Goal: Task Accomplishment & Management: Manage account settings

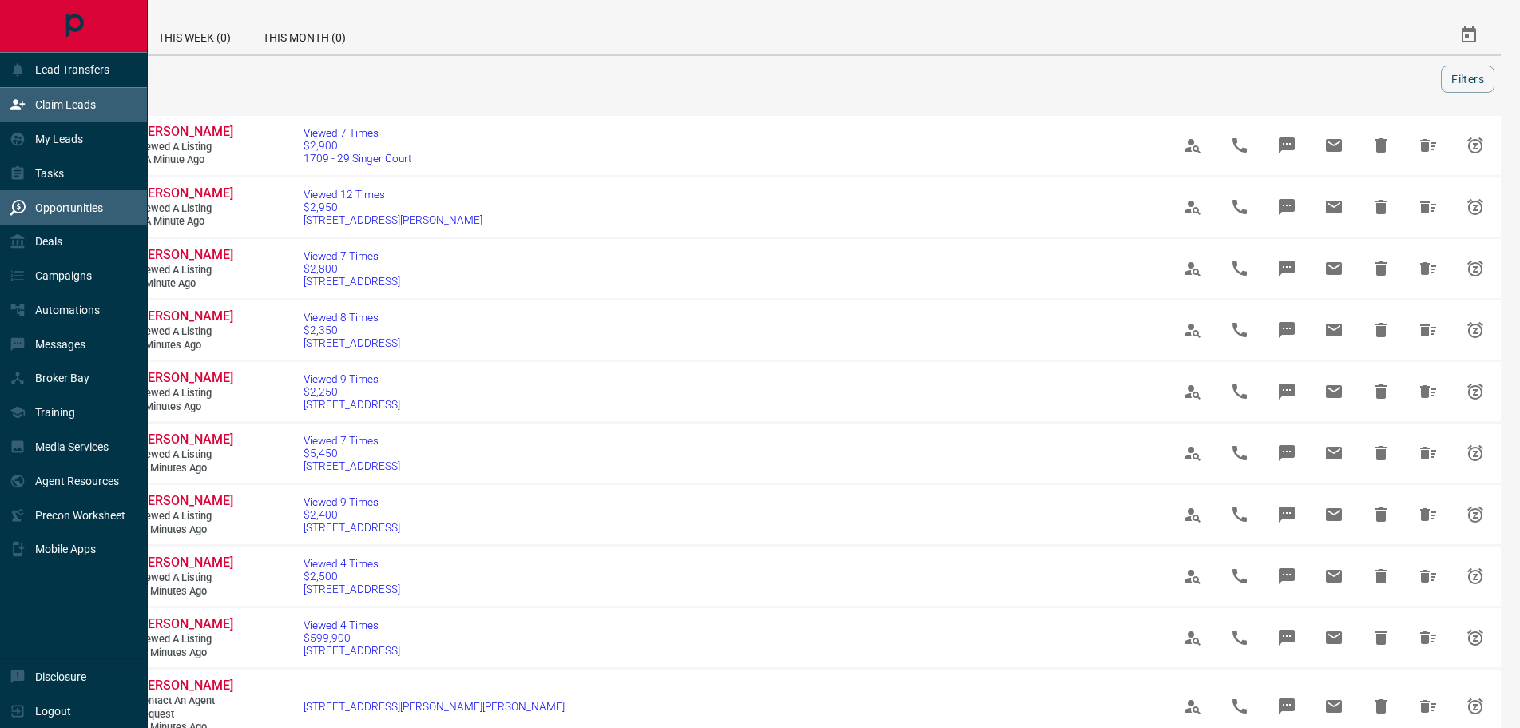
click at [56, 107] on p "Claim Leads" at bounding box center [65, 104] width 61 height 13
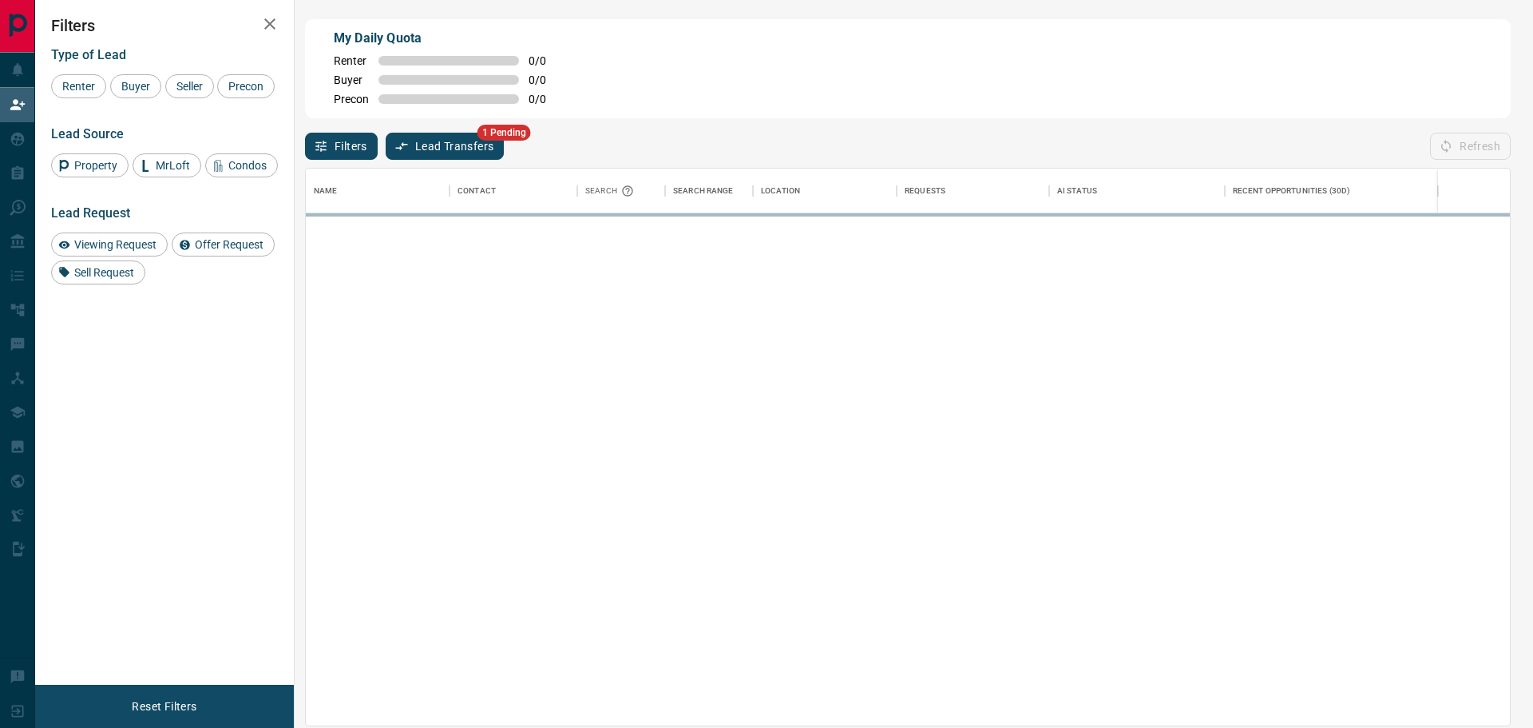
scroll to position [543, 1191]
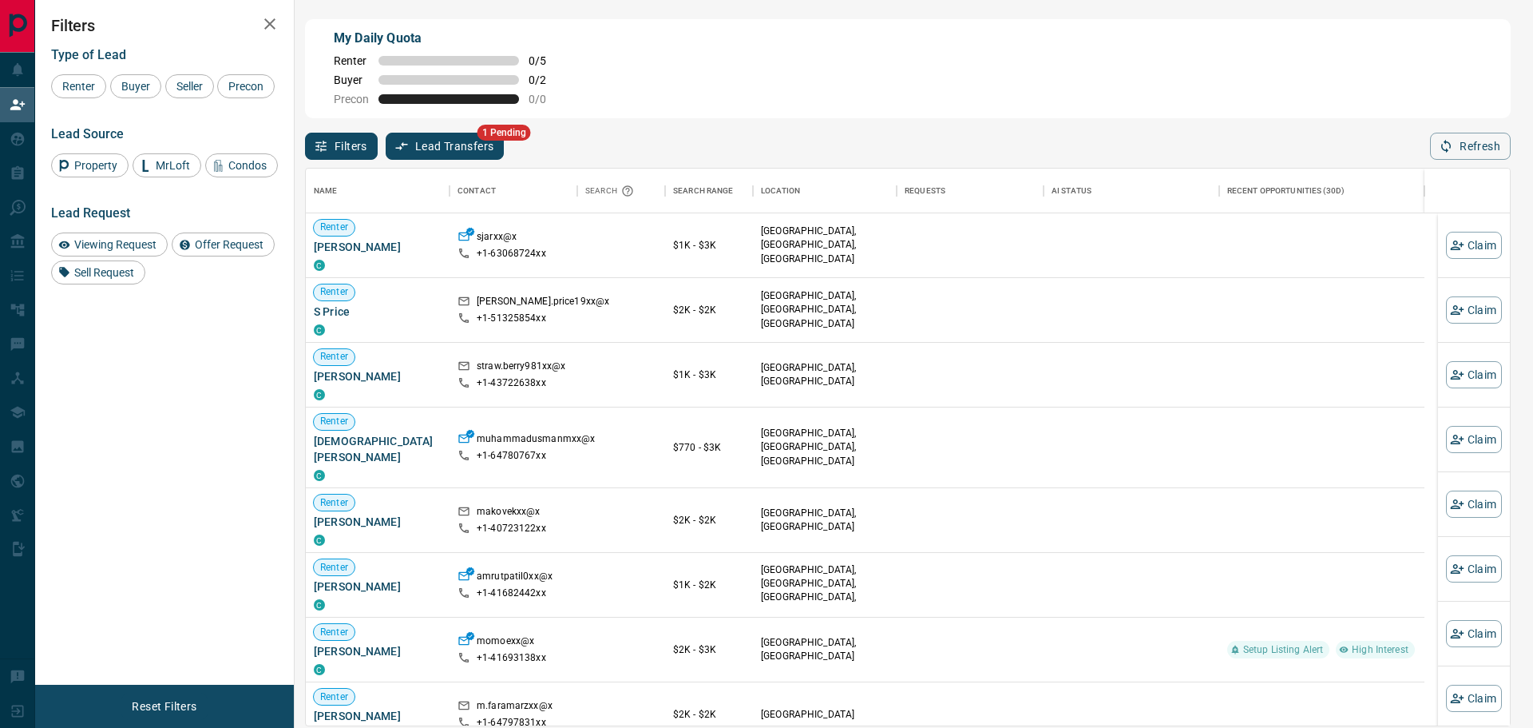
click at [490, 149] on button "Lead Transfers" at bounding box center [445, 146] width 119 height 27
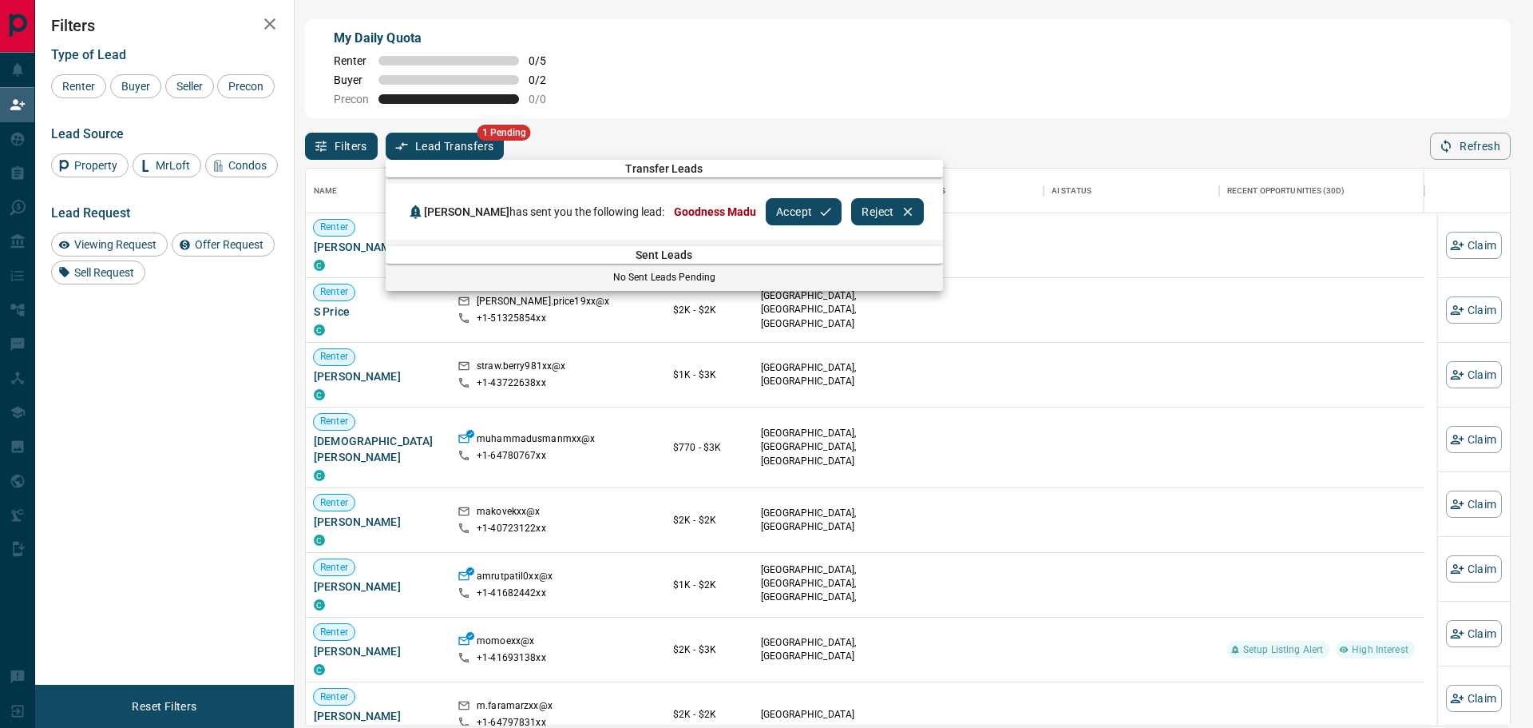
click at [783, 213] on button "Accept" at bounding box center [804, 211] width 76 height 27
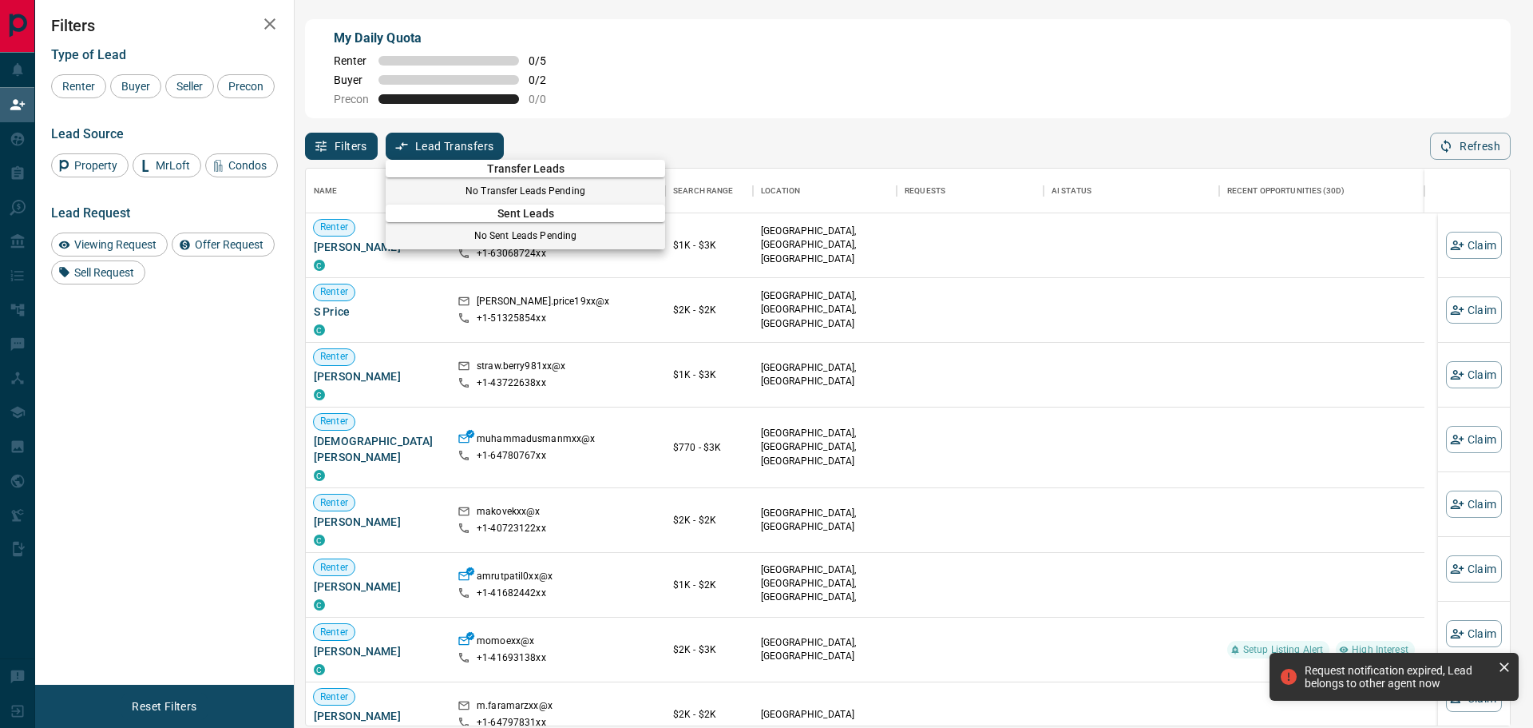
click at [18, 130] on div at bounding box center [766, 364] width 1533 height 728
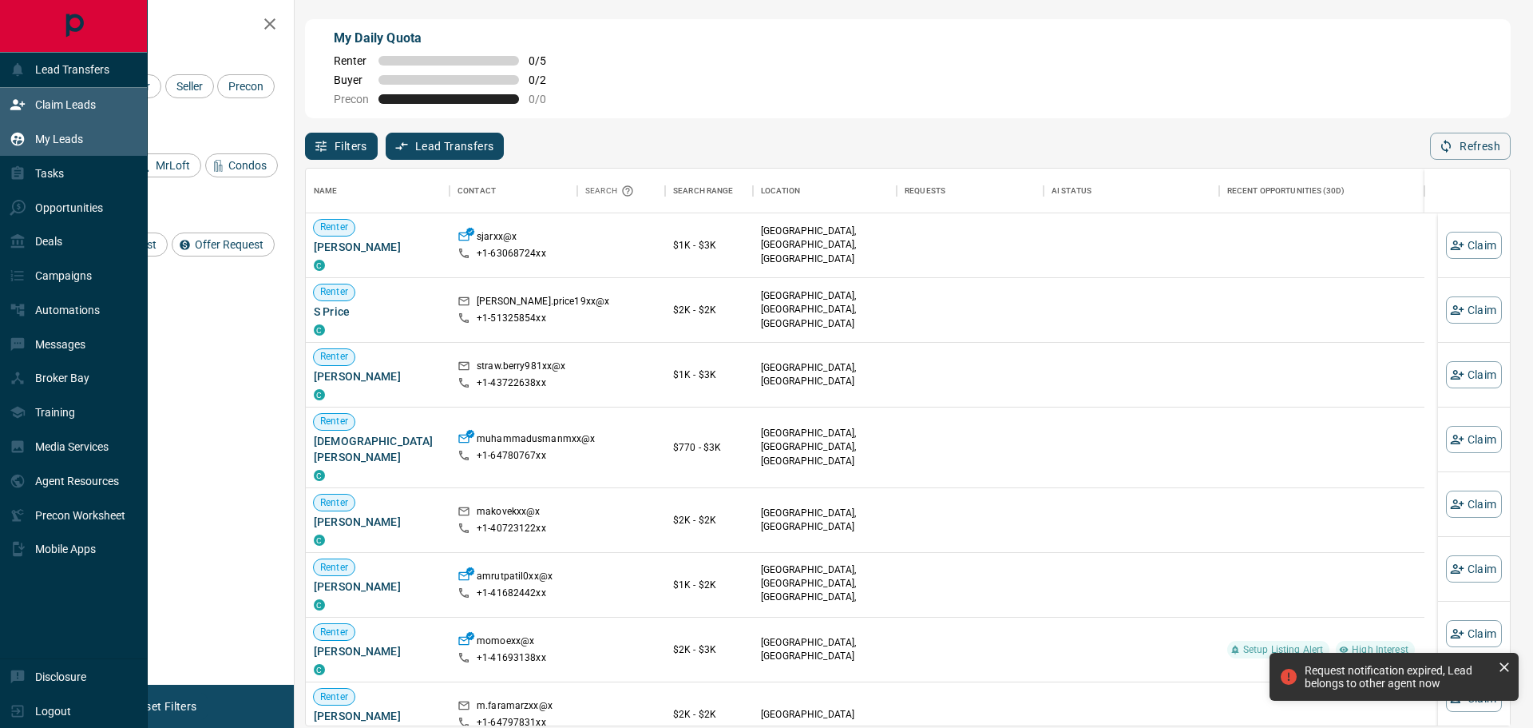
click at [52, 129] on div "My Leads" at bounding box center [46, 139] width 73 height 26
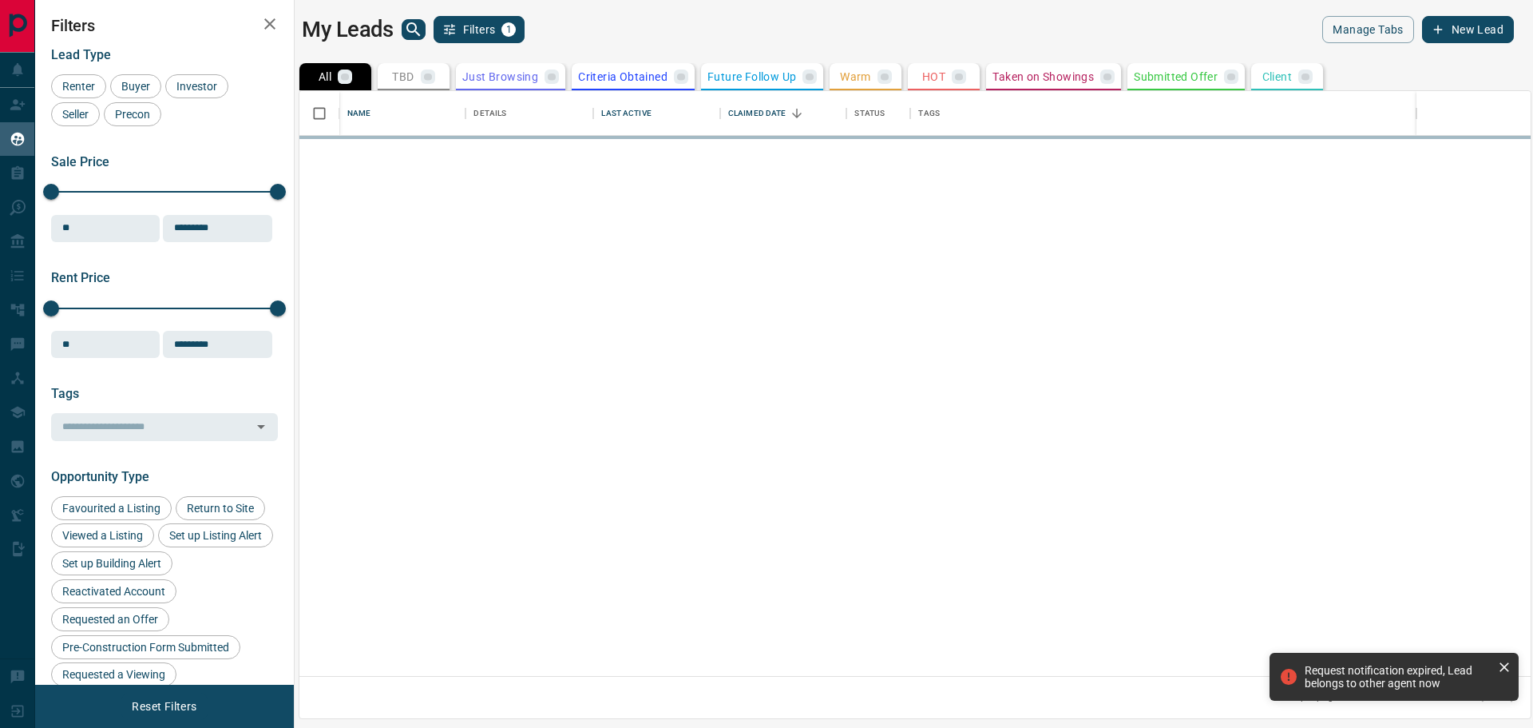
scroll to position [571, 1218]
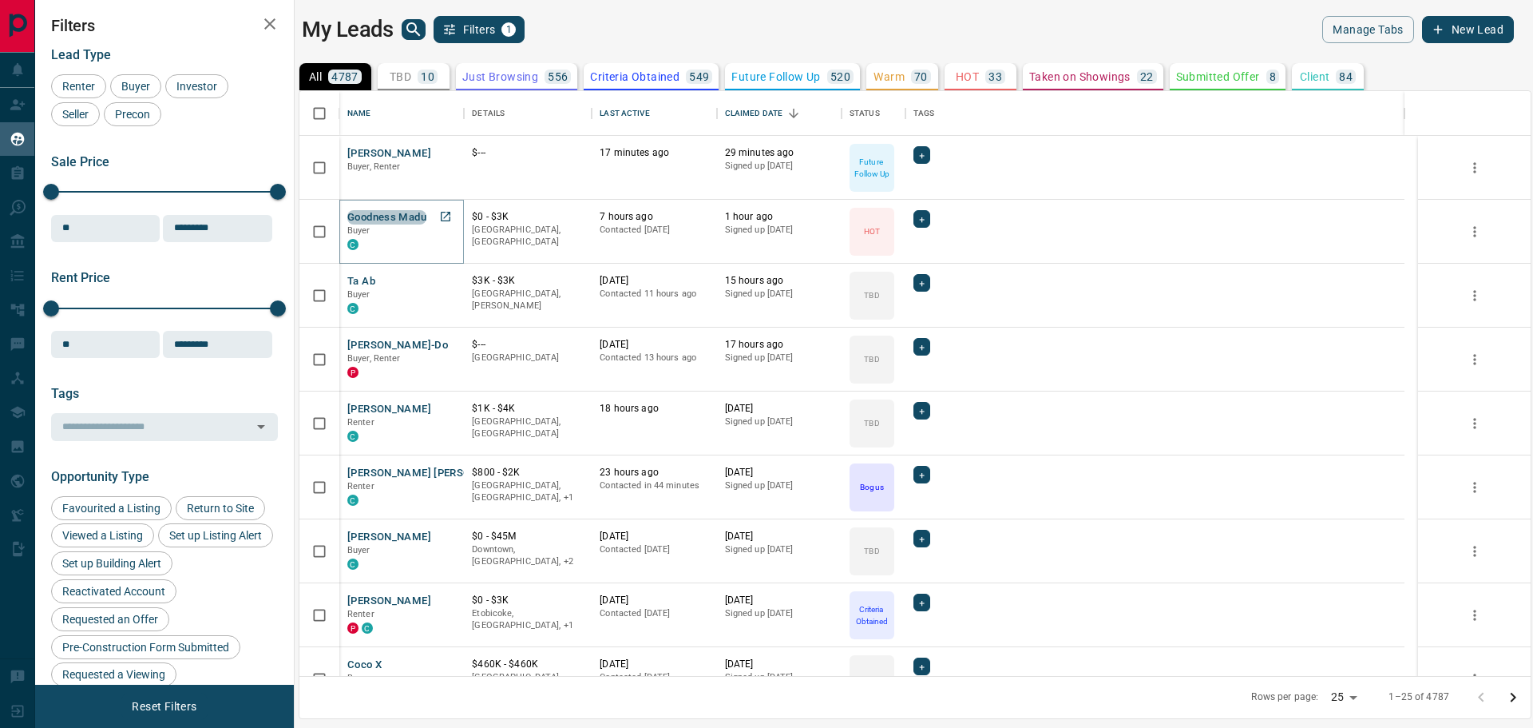
click at [393, 220] on button "Goodness Madu" at bounding box center [386, 217] width 79 height 15
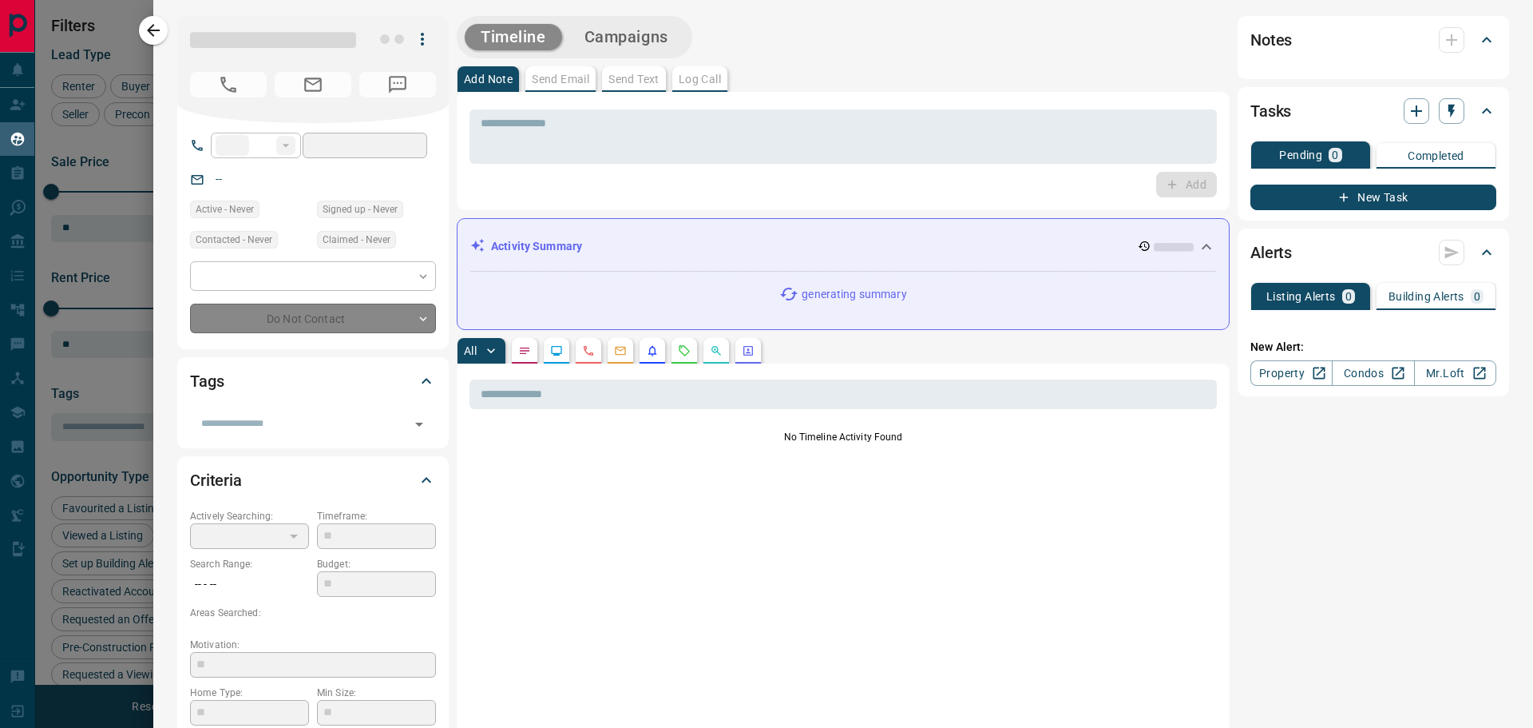
type input "**"
type input "**********"
type input "*"
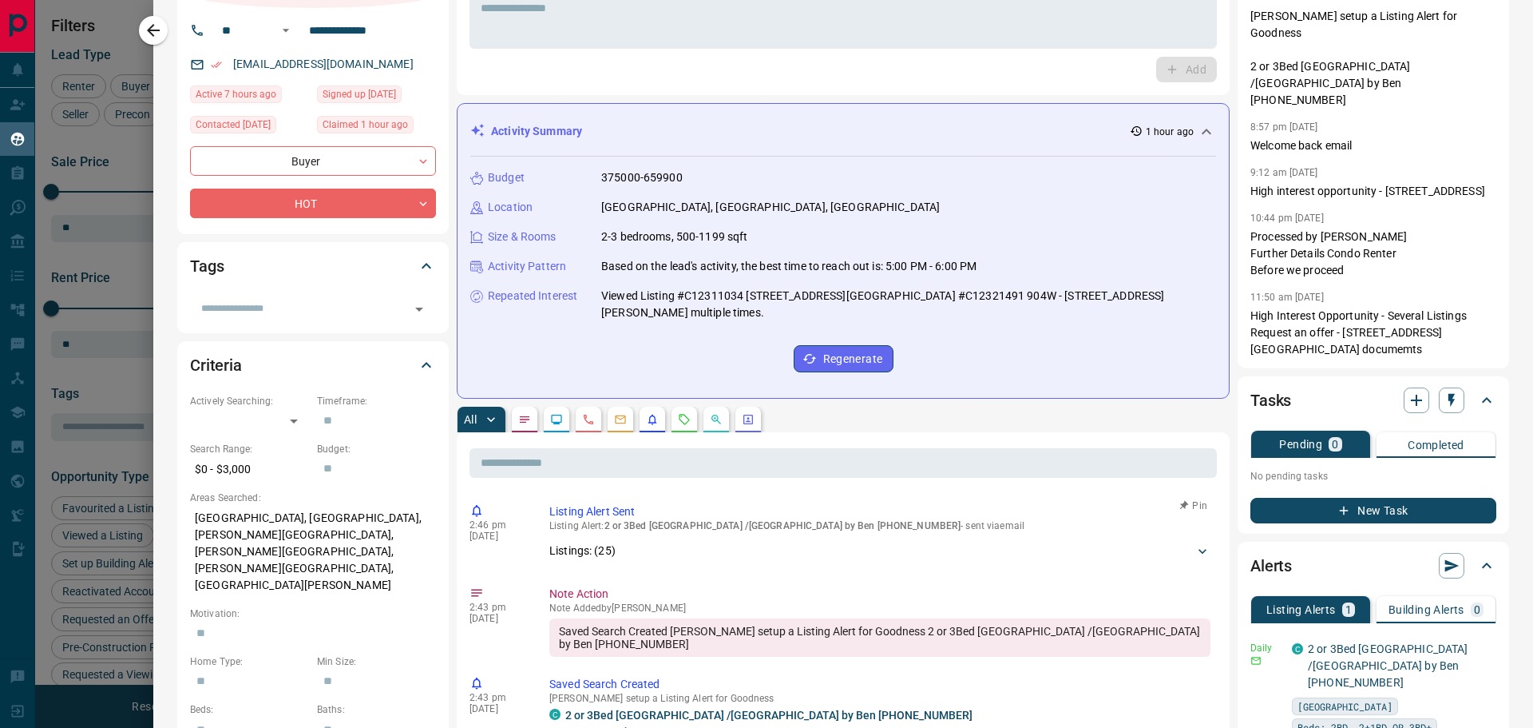
scroll to position [0, 0]
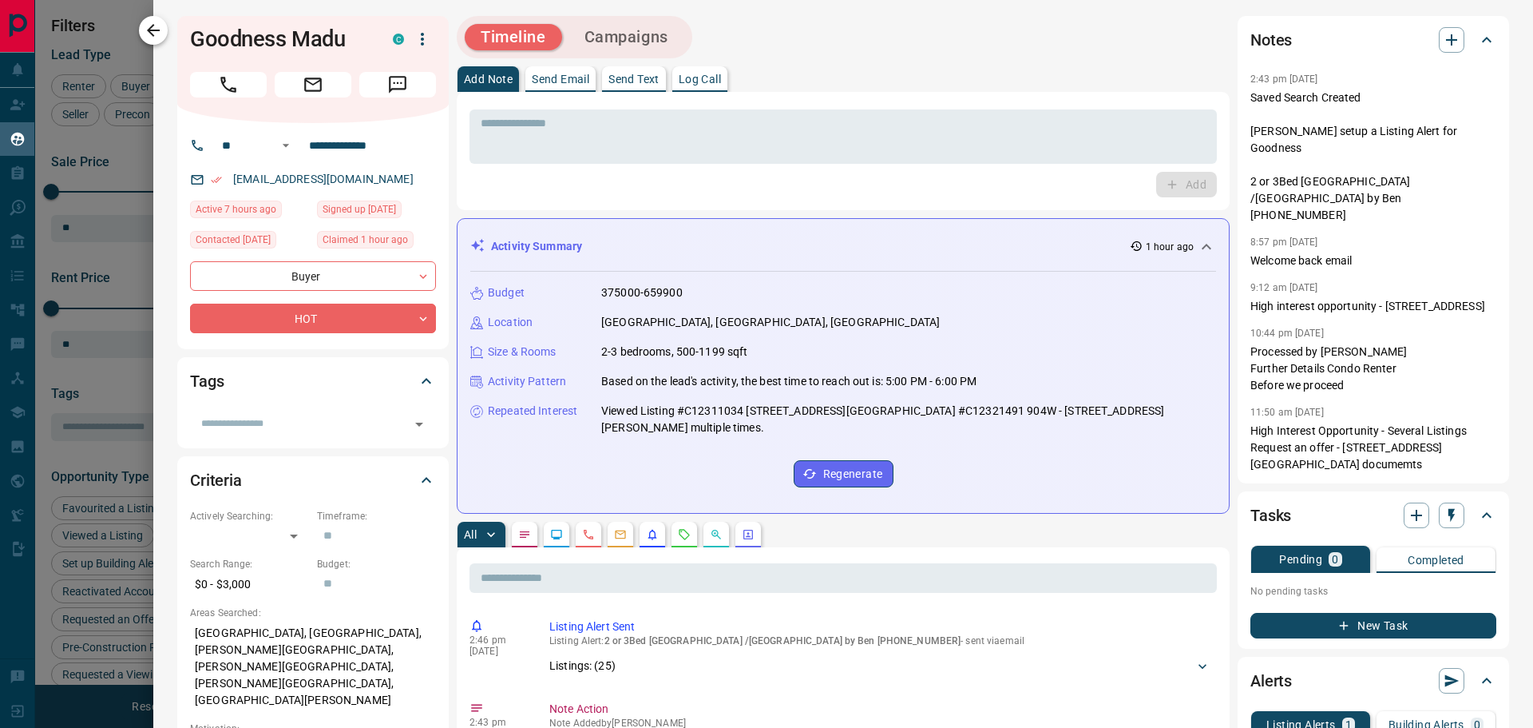
click at [158, 36] on icon "button" at bounding box center [153, 30] width 19 height 19
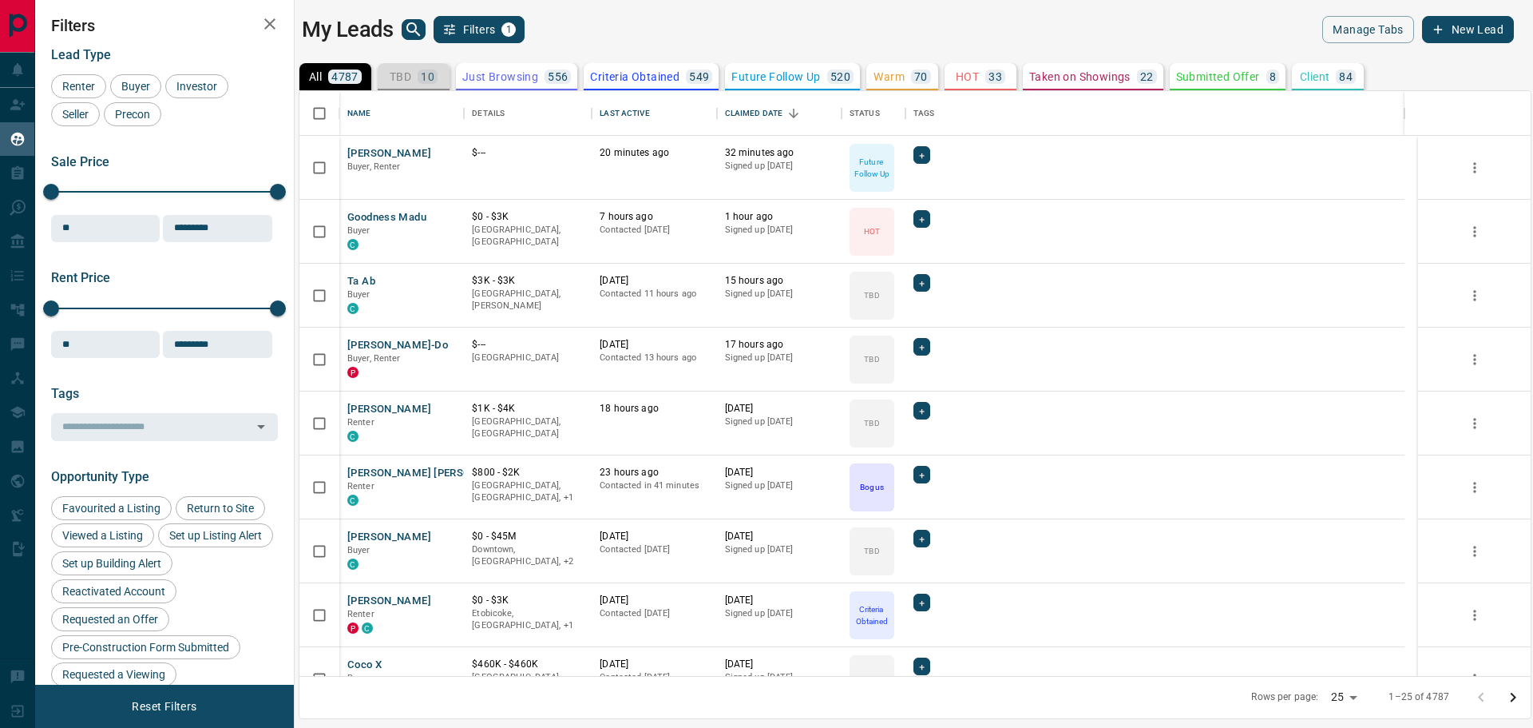
click at [434, 77] on p "10" at bounding box center [428, 76] width 14 height 11
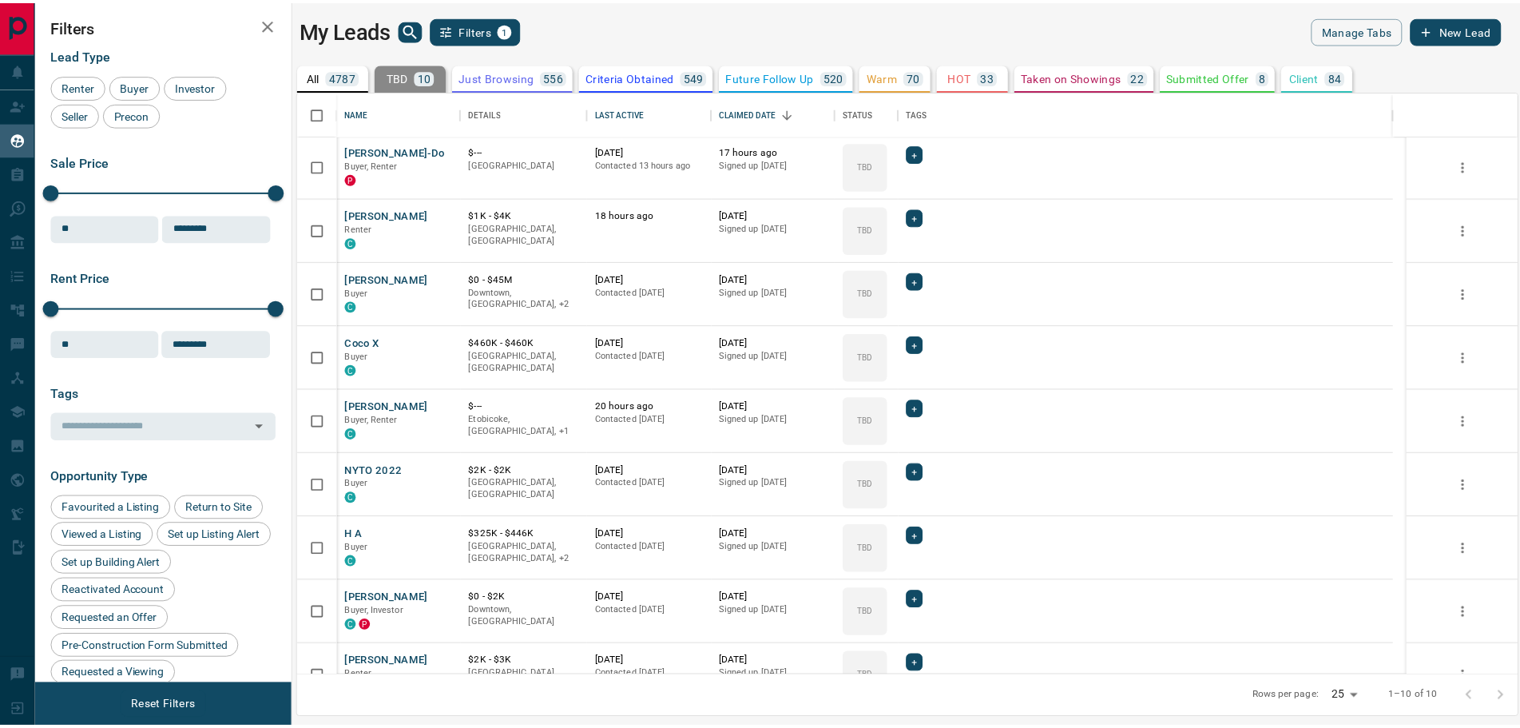
scroll to position [99, 0]
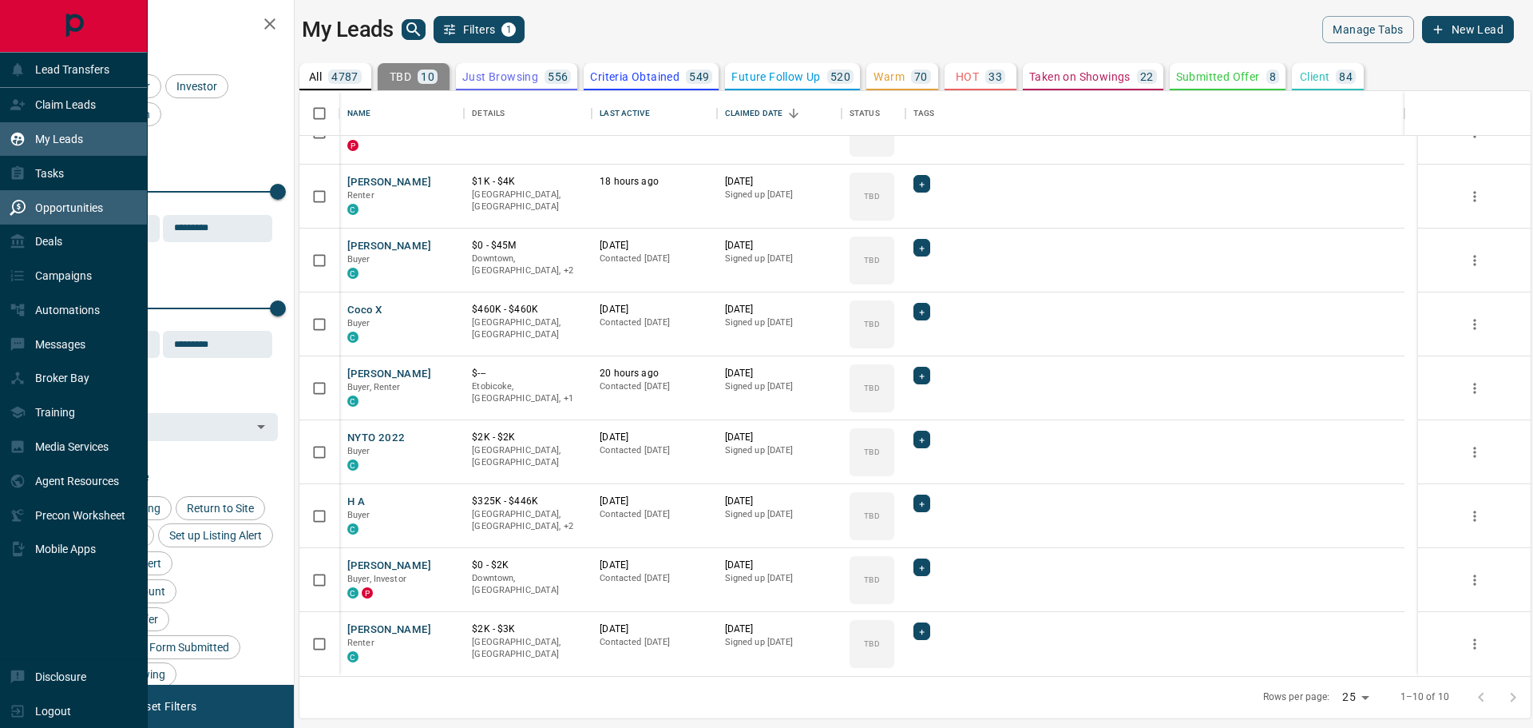
click at [54, 196] on div "Opportunities" at bounding box center [56, 207] width 93 height 26
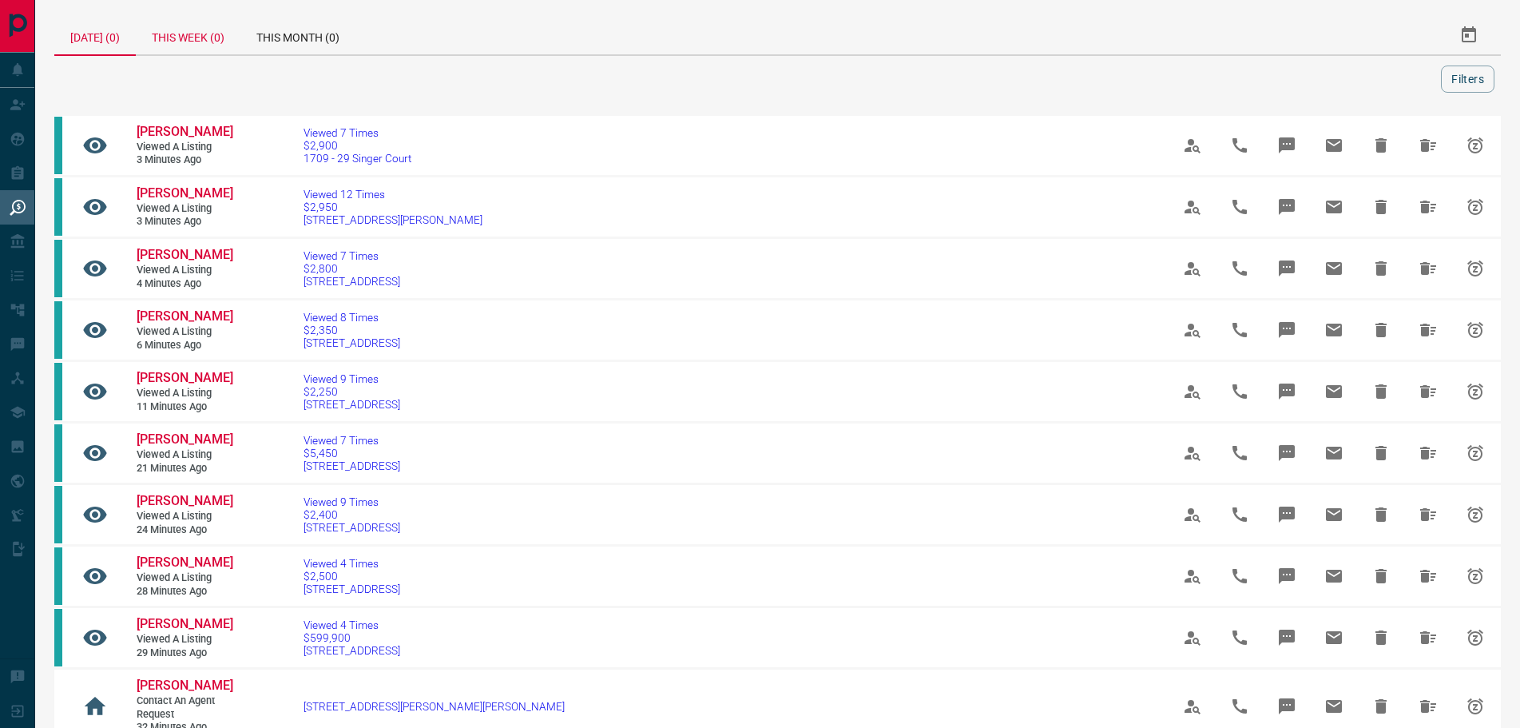
click at [172, 42] on div "This Week (0)" at bounding box center [188, 35] width 105 height 38
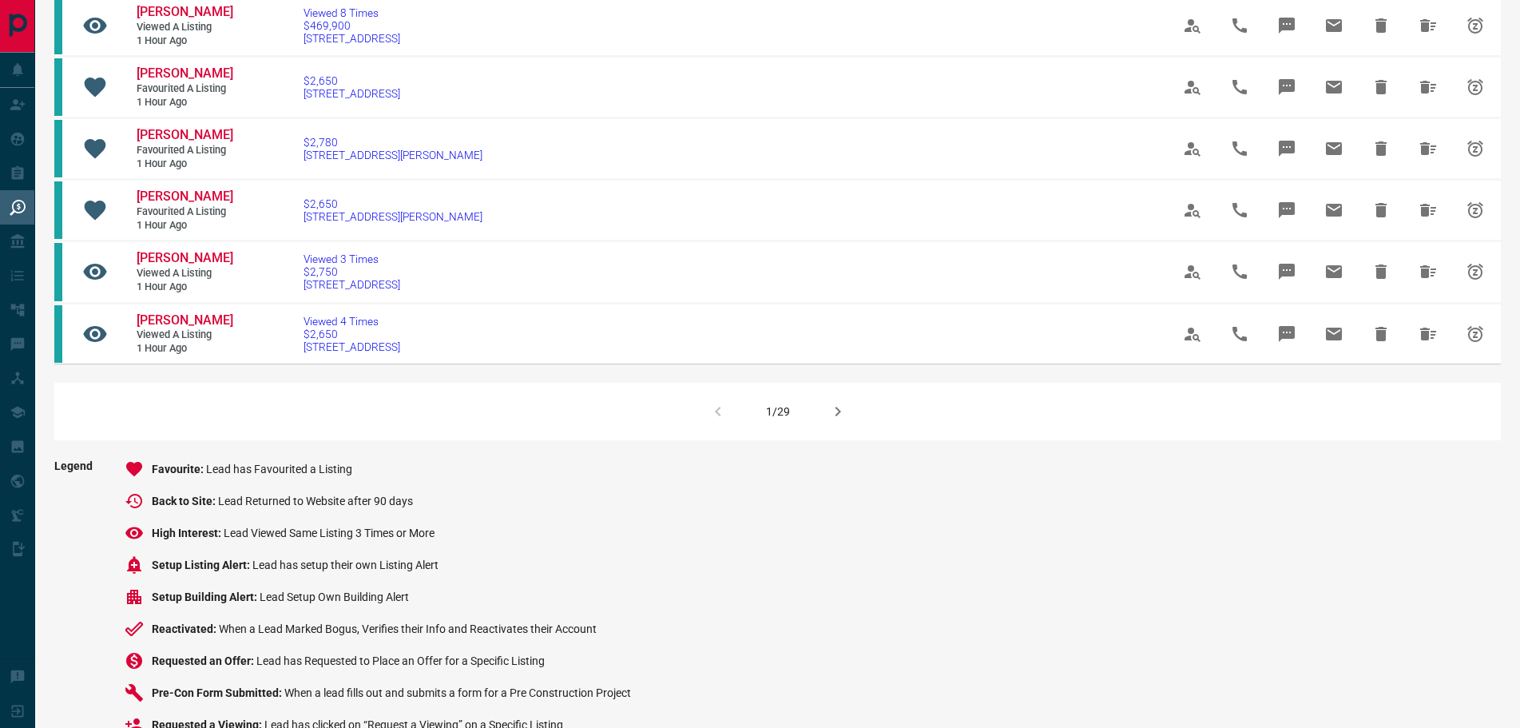
scroll to position [1118, 0]
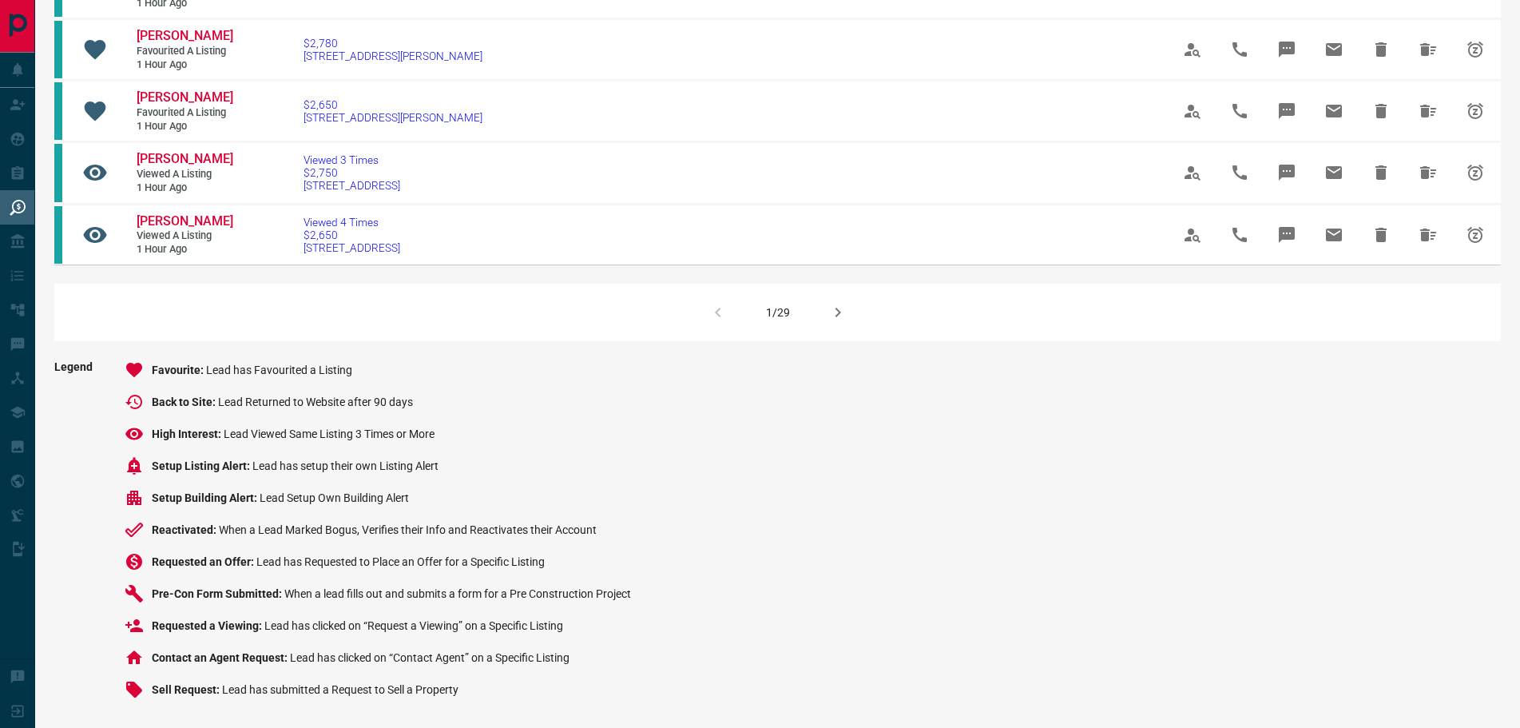
click at [835, 322] on icon "button" at bounding box center [837, 312] width 19 height 19
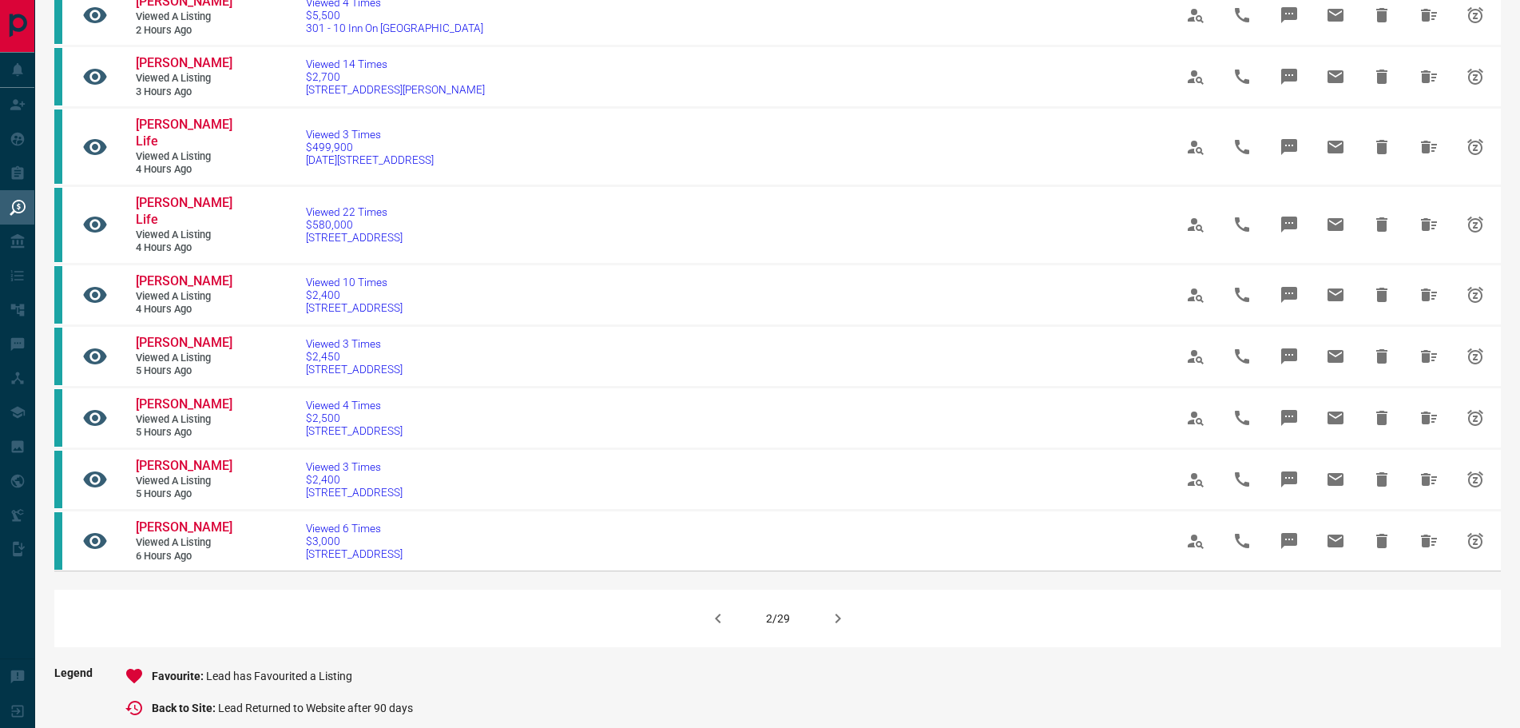
scroll to position [878, 0]
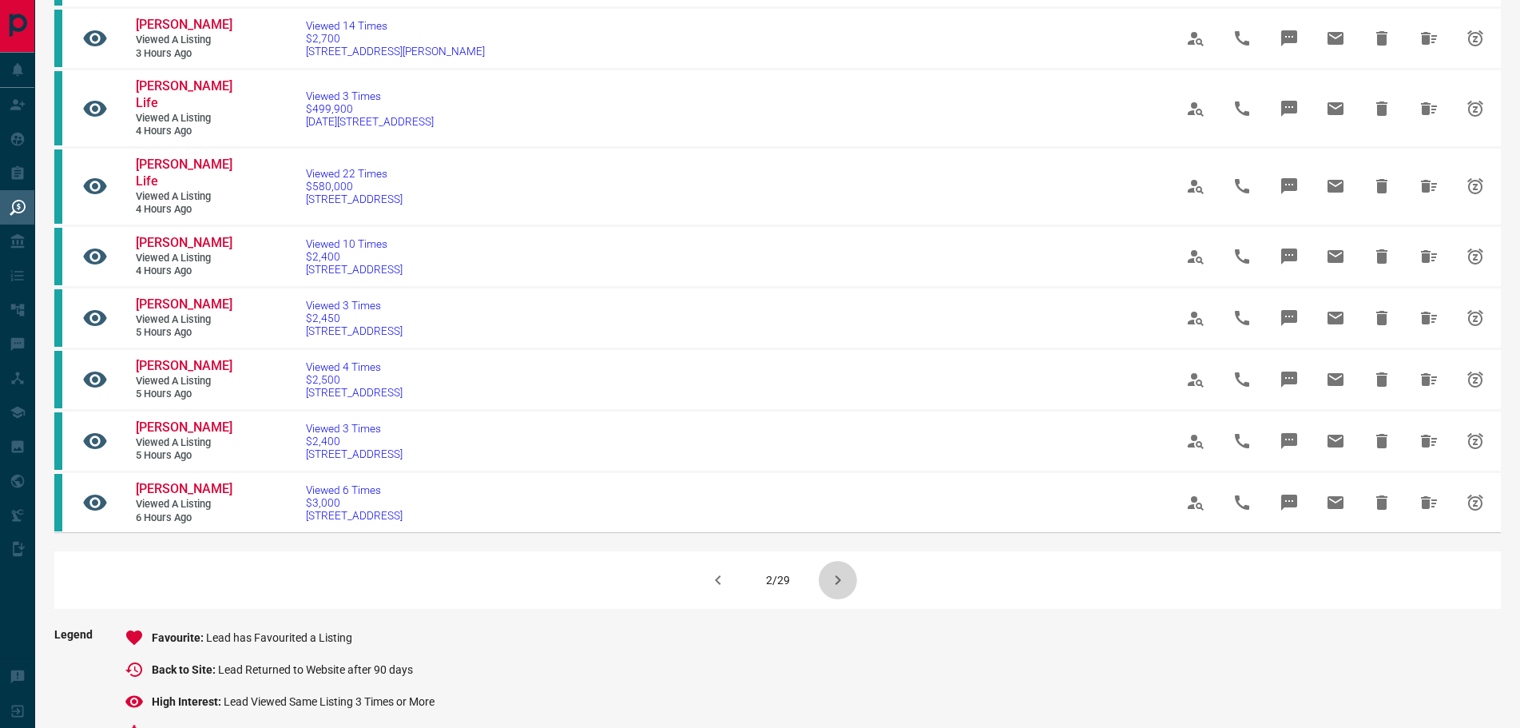
click at [841, 589] on icon "button" at bounding box center [837, 579] width 19 height 19
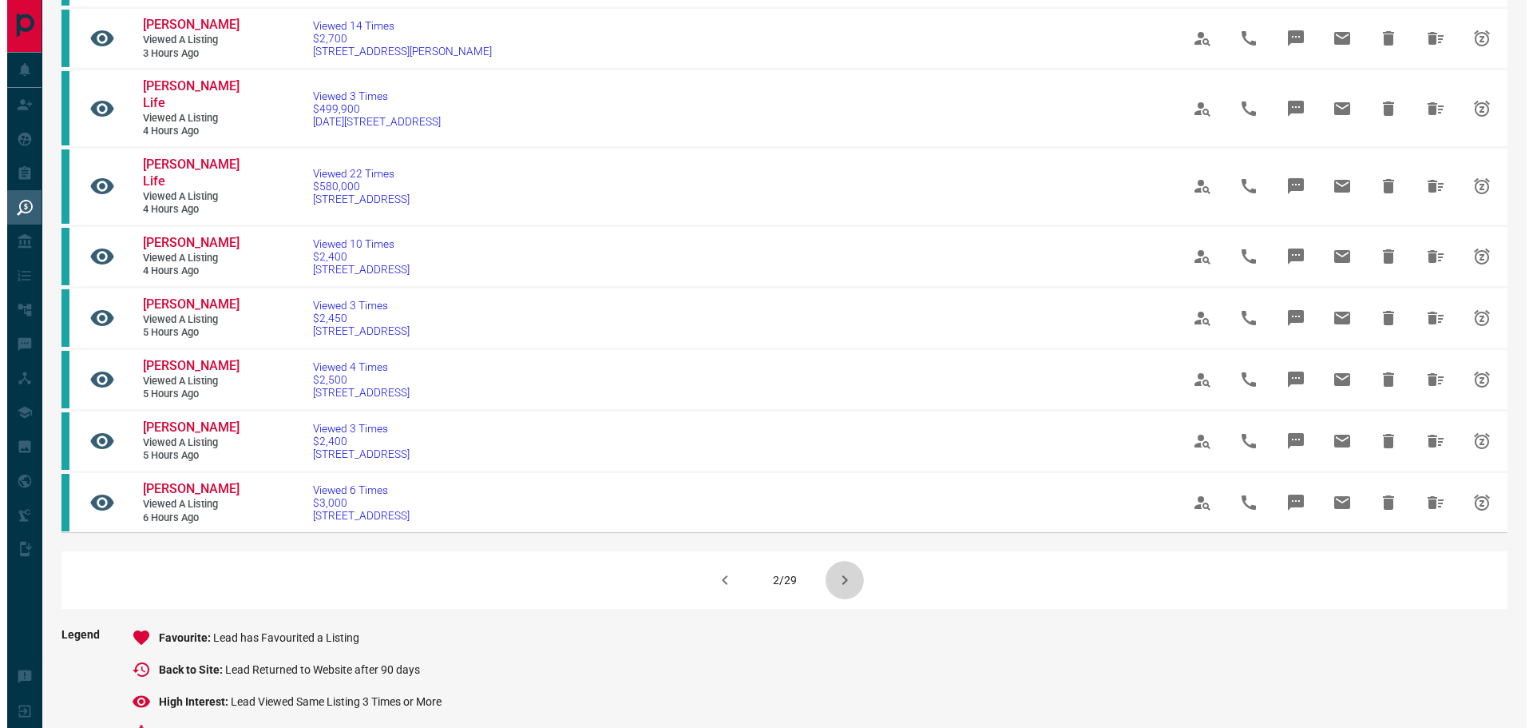
scroll to position [0, 0]
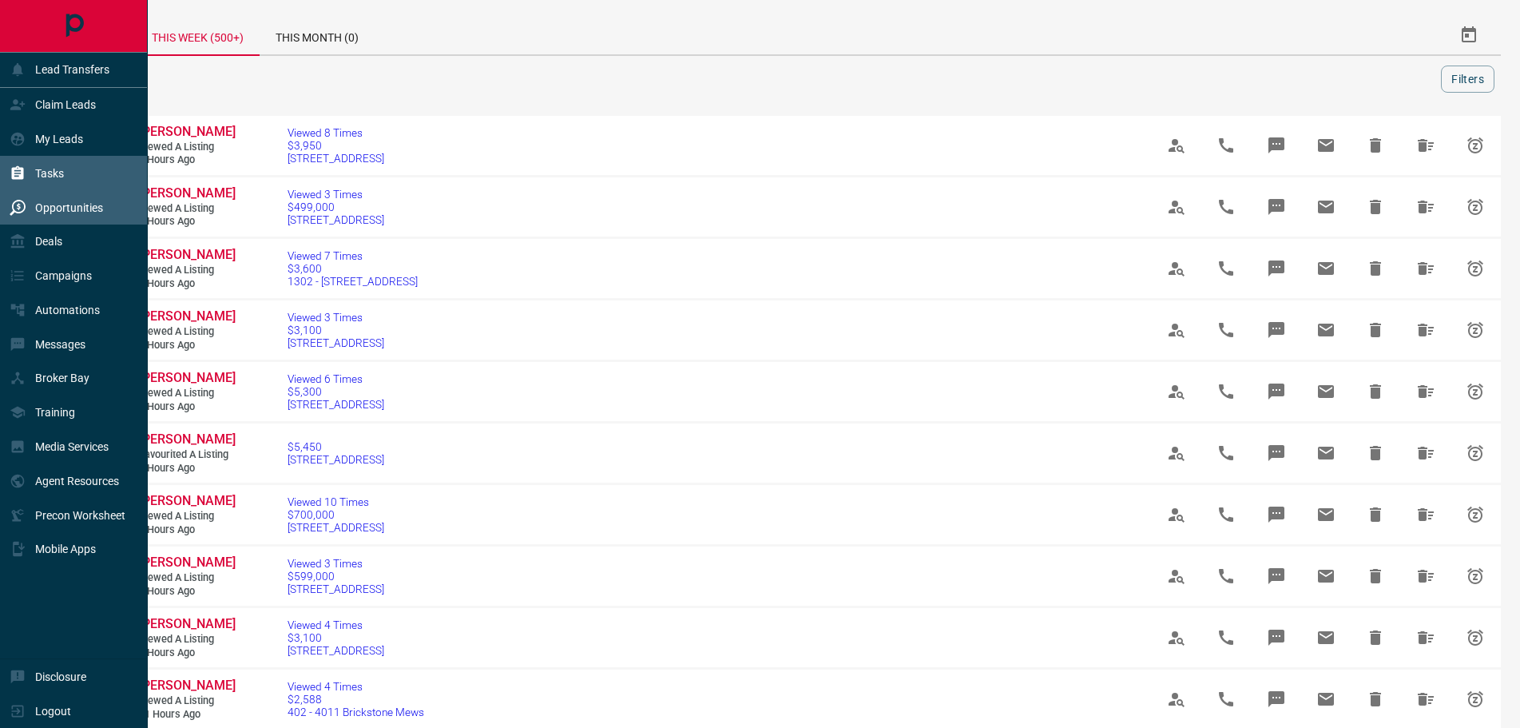
click at [61, 170] on p "Tasks" at bounding box center [49, 173] width 29 height 13
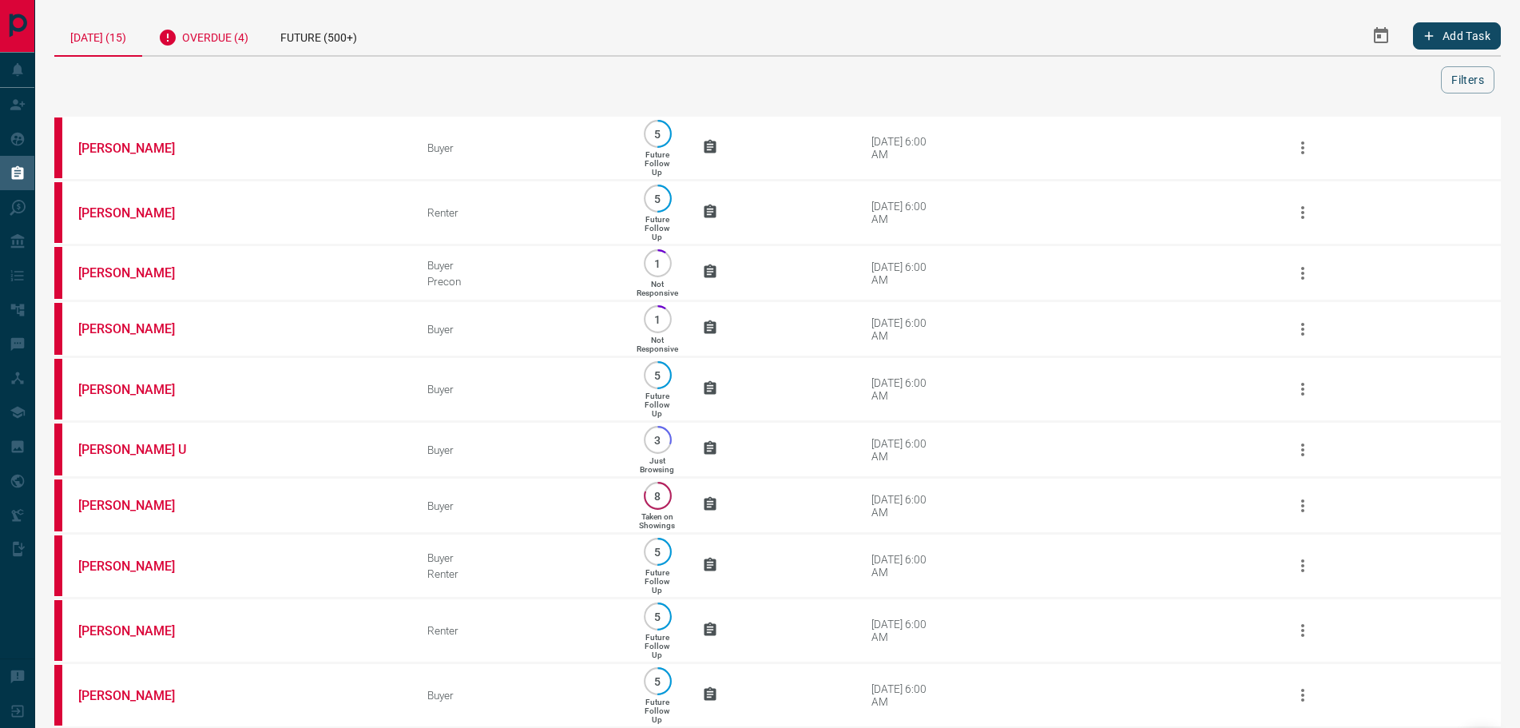
click at [236, 36] on div "Overdue (4)" at bounding box center [203, 35] width 122 height 39
